Goal: Information Seeking & Learning: Learn about a topic

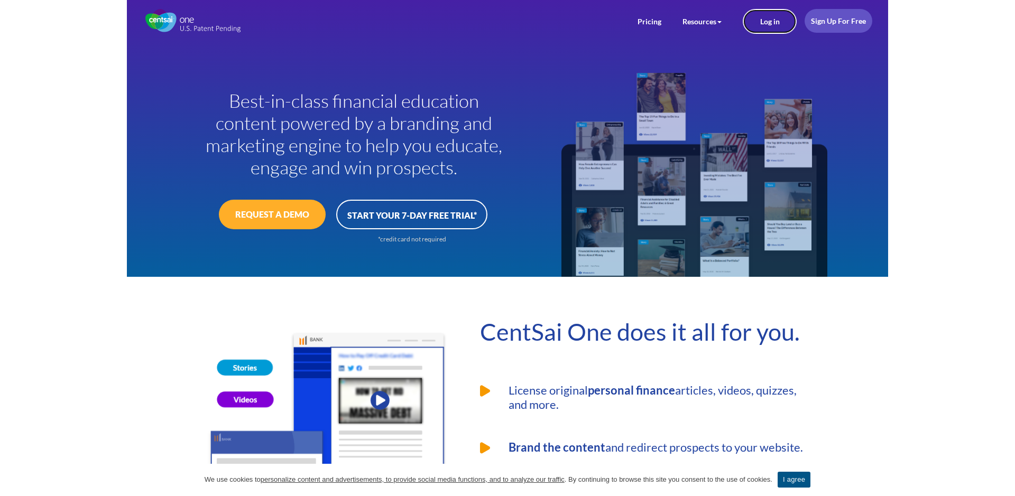
click at [768, 27] on link "Log in" at bounding box center [769, 21] width 54 height 25
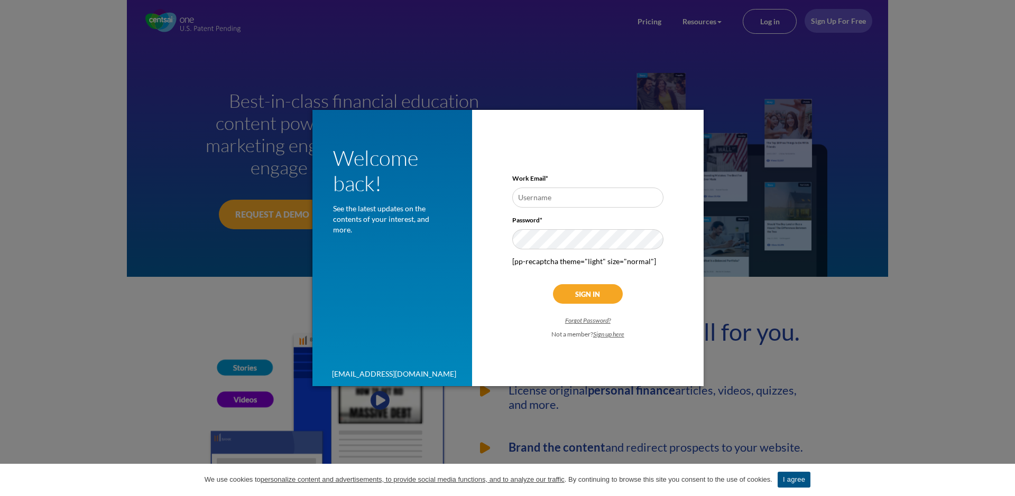
type input "jim.walsh@broadridge.com"
click at [573, 287] on input "Sign In" at bounding box center [588, 294] width 70 height 20
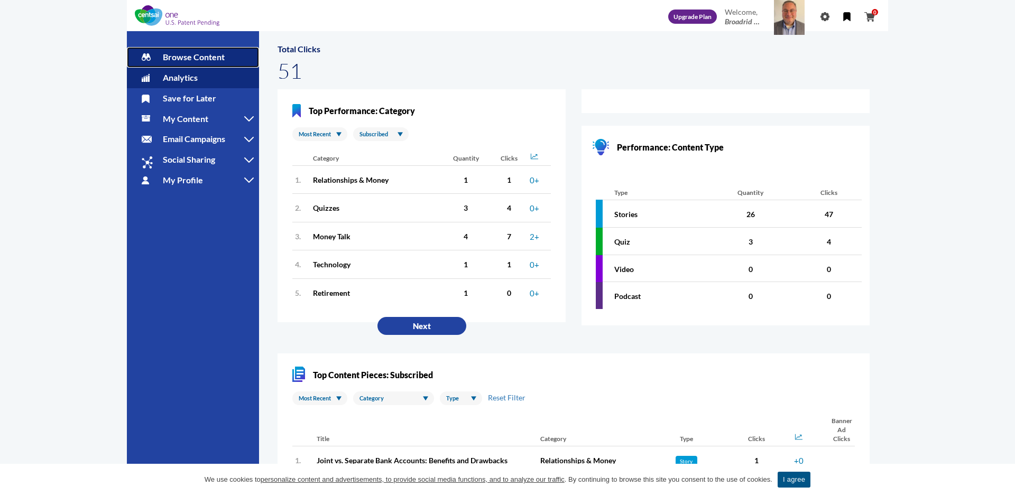
click at [207, 63] on link "Browse Content" at bounding box center [193, 57] width 132 height 21
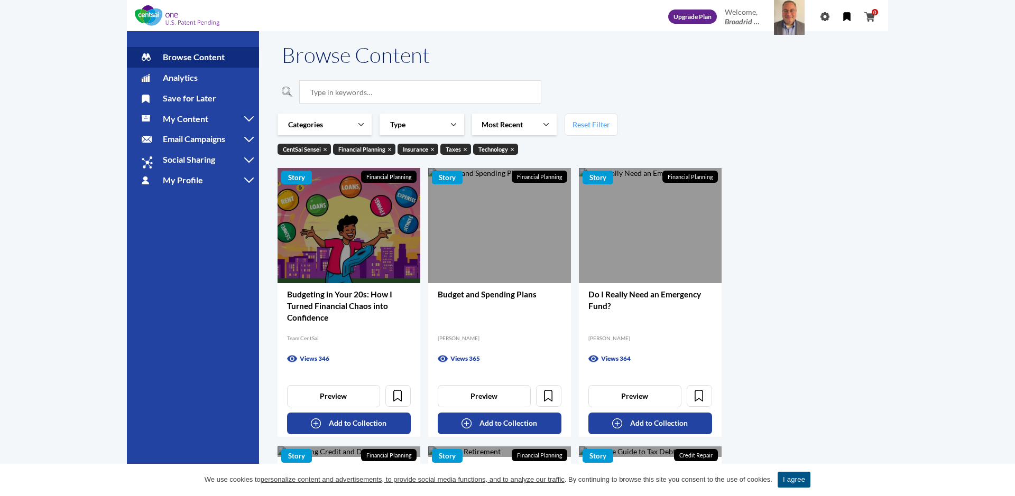
click at [373, 253] on div at bounding box center [348, 225] width 143 height 115
click at [451, 127] on link "Type" at bounding box center [421, 125] width 85 height 22
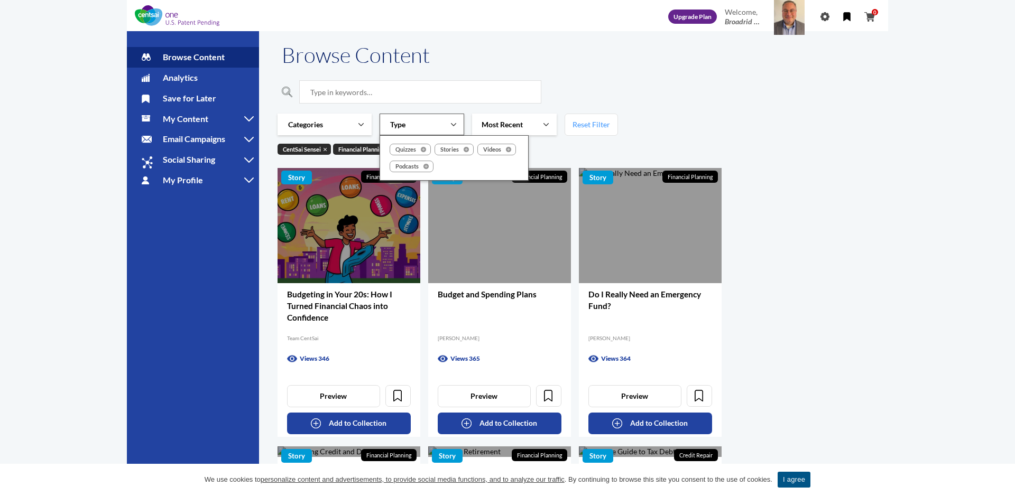
click at [496, 148] on label "Videos" at bounding box center [496, 150] width 39 height 12
click at [477, 144] on input "Videos" at bounding box center [477, 143] width 1 height 1
checkbox input "true"
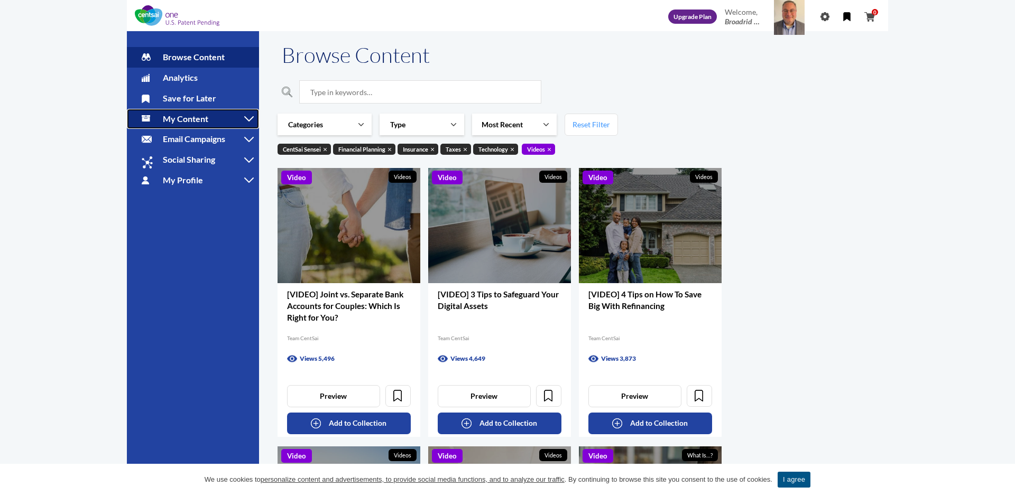
click at [197, 122] on span "My Content" at bounding box center [185, 119] width 45 height 10
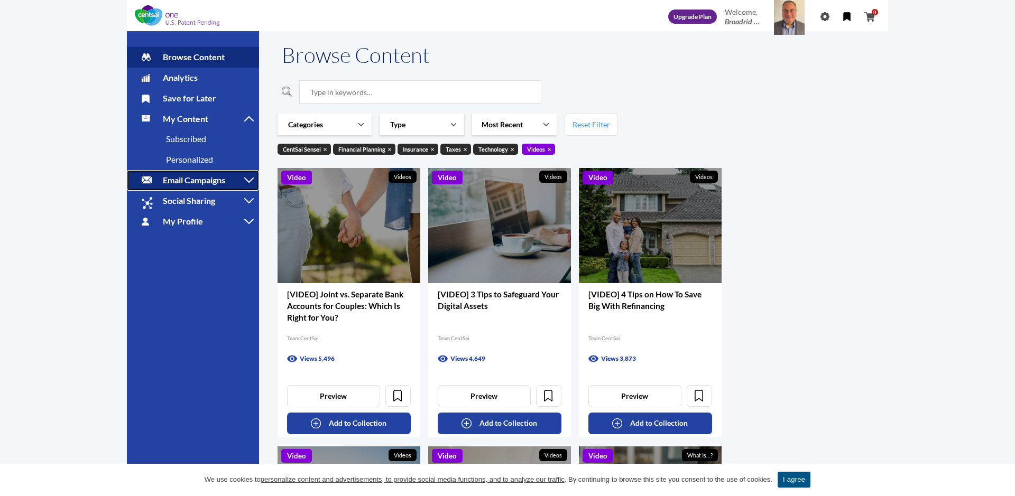
click at [171, 181] on span "Email Campaigns" at bounding box center [194, 180] width 62 height 10
click at [181, 121] on span "My Content" at bounding box center [185, 119] width 45 height 10
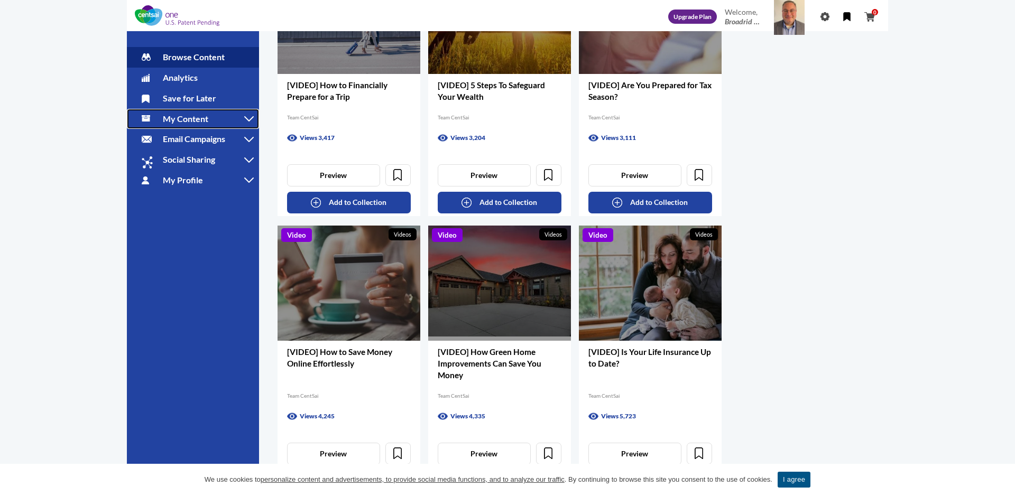
scroll to position [836, 0]
